Goal: Information Seeking & Learning: Learn about a topic

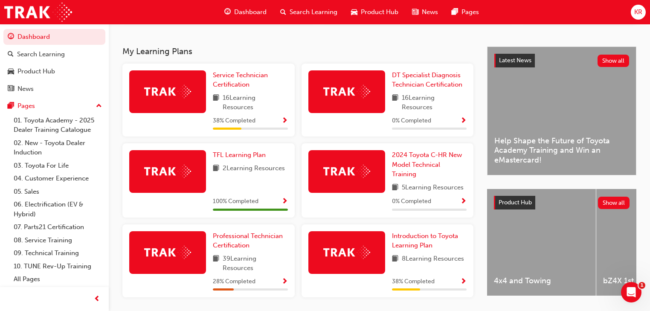
scroll to position [202, 0]
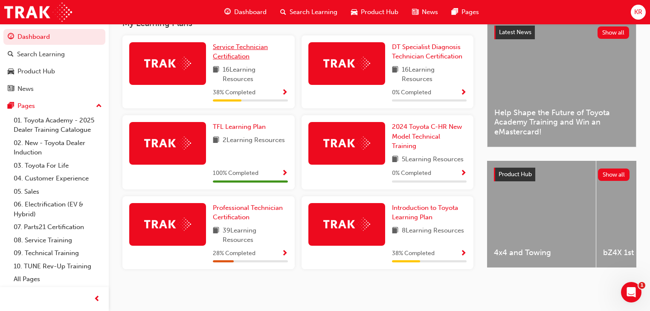
click at [235, 46] on span "Service Technician Certification" at bounding box center [240, 51] width 55 height 17
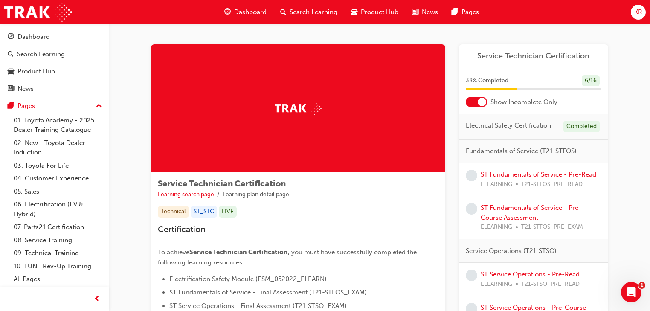
click at [567, 174] on link "ST Fundamentals of Service - Pre-Read" at bounding box center [538, 174] width 116 height 8
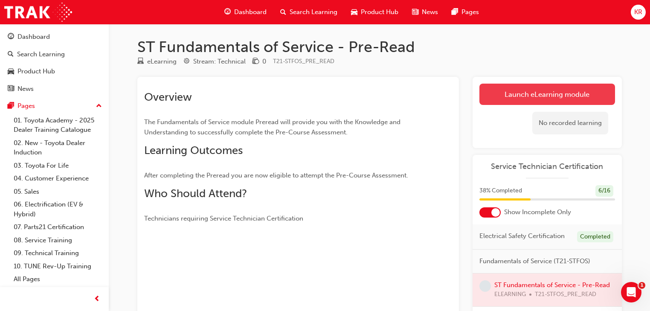
click at [574, 87] on link "Launch eLearning module" at bounding box center [547, 94] width 136 height 21
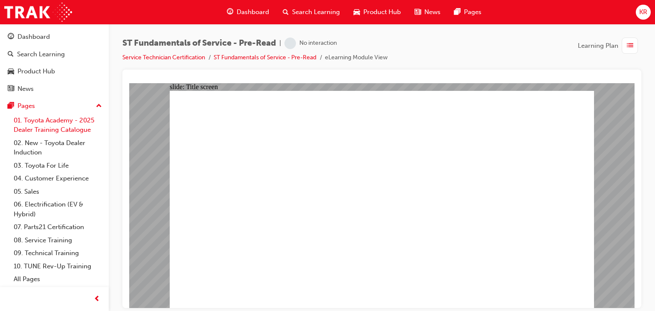
click at [50, 130] on link "01. Toyota Academy - 2025 Dealer Training Catalogue" at bounding box center [57, 125] width 95 height 23
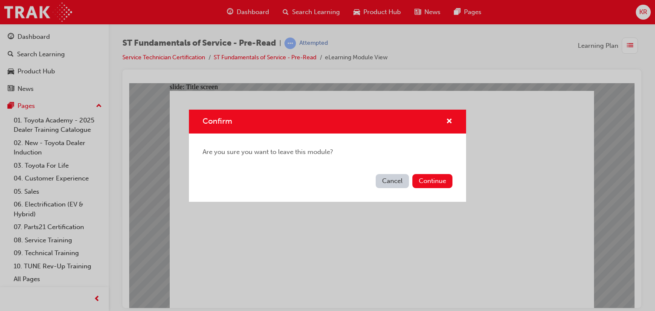
click at [387, 183] on button "Cancel" at bounding box center [392, 181] width 33 height 14
